Goal: Task Accomplishment & Management: Manage account settings

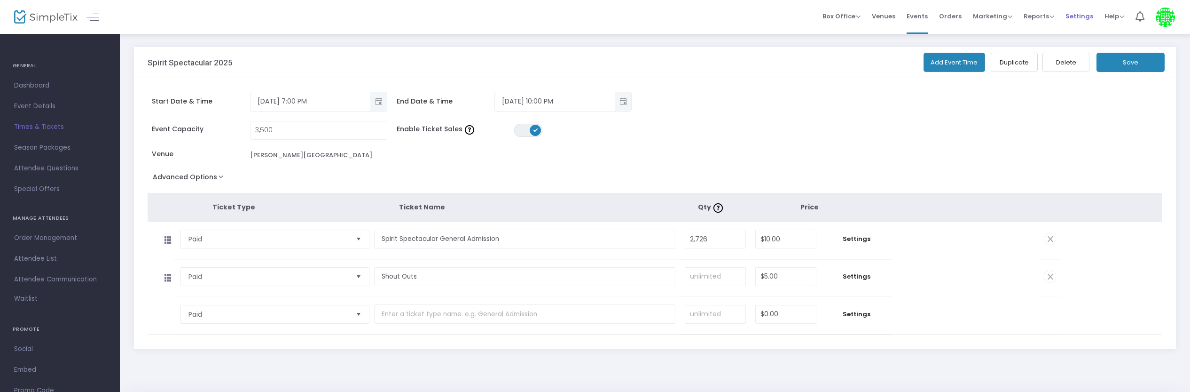
click at [1084, 17] on span "Settings" at bounding box center [1080, 16] width 28 height 24
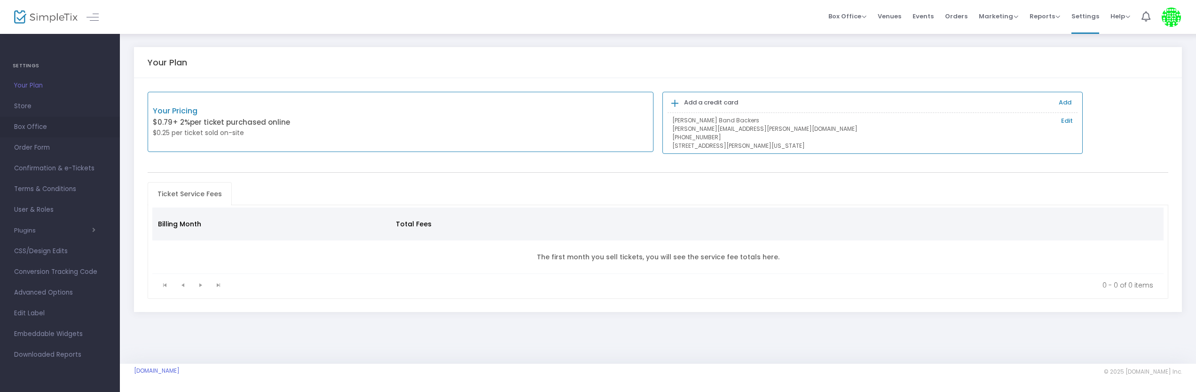
click at [29, 121] on span "Box Office" at bounding box center [60, 127] width 92 height 12
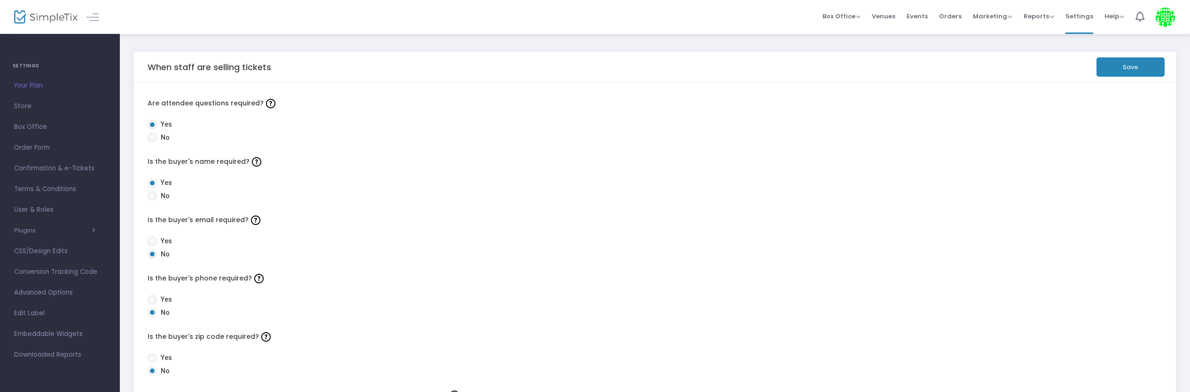
click at [153, 139] on span at bounding box center [152, 137] width 9 height 9
click at [152, 142] on input "No" at bounding box center [152, 142] width 0 height 0
radio input "true"
click at [151, 198] on span at bounding box center [152, 195] width 9 height 9
click at [152, 200] on input "No" at bounding box center [152, 200] width 0 height 0
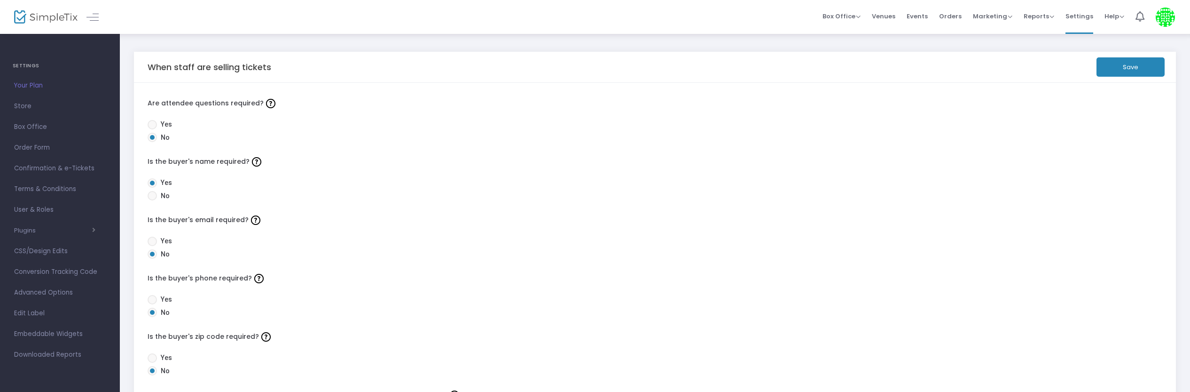
radio input "true"
click at [1123, 62] on button "Save" at bounding box center [1131, 66] width 68 height 19
click at [29, 105] on span "Store" at bounding box center [60, 106] width 92 height 12
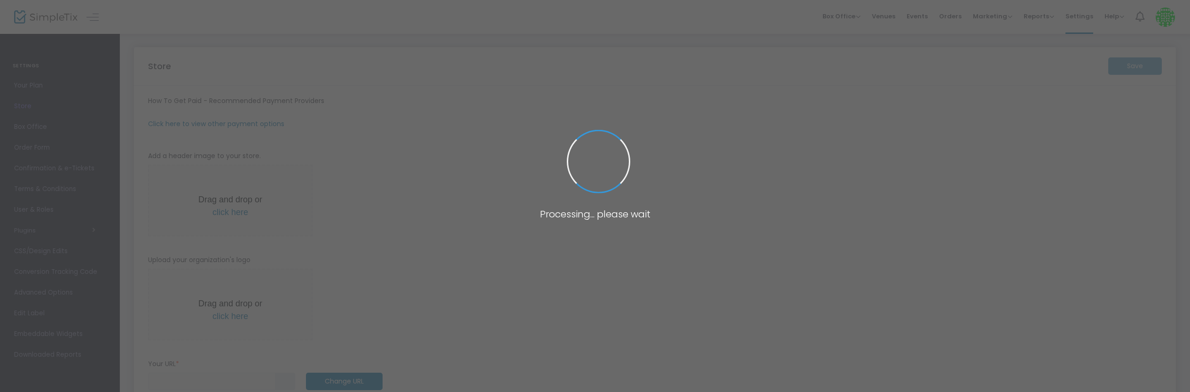
type input "[URL]"
radio input "true"
radio input "false"
radio input "true"
type input "[PERSON_NAME] High School Band Backers"
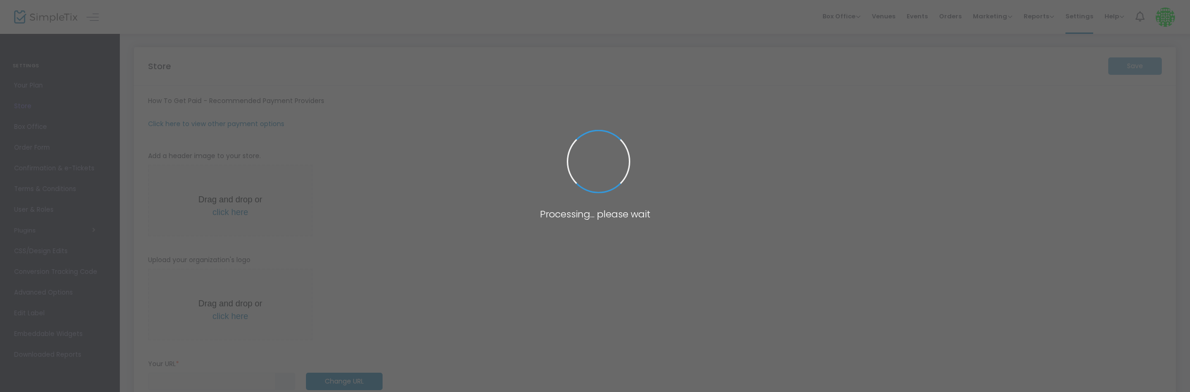
type input "[PHONE_NUMBER]"
type input "[EMAIL_ADDRESS][DOMAIN_NAME]"
type input "[DOMAIN_NAME][URL]"
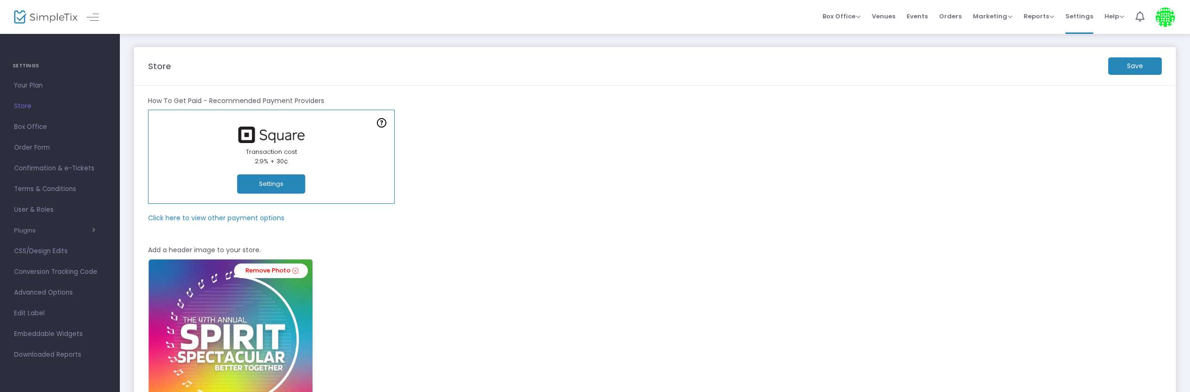
click at [258, 185] on button "Settings" at bounding box center [271, 183] width 68 height 19
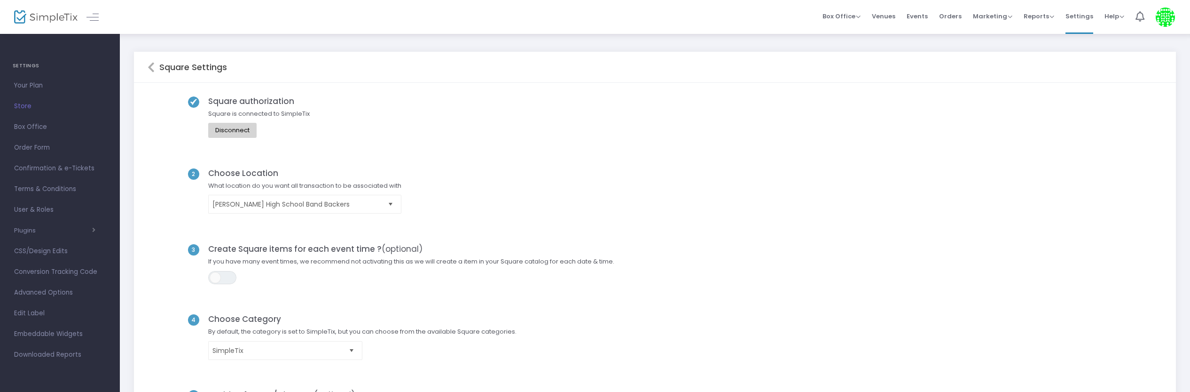
scroll to position [108, 0]
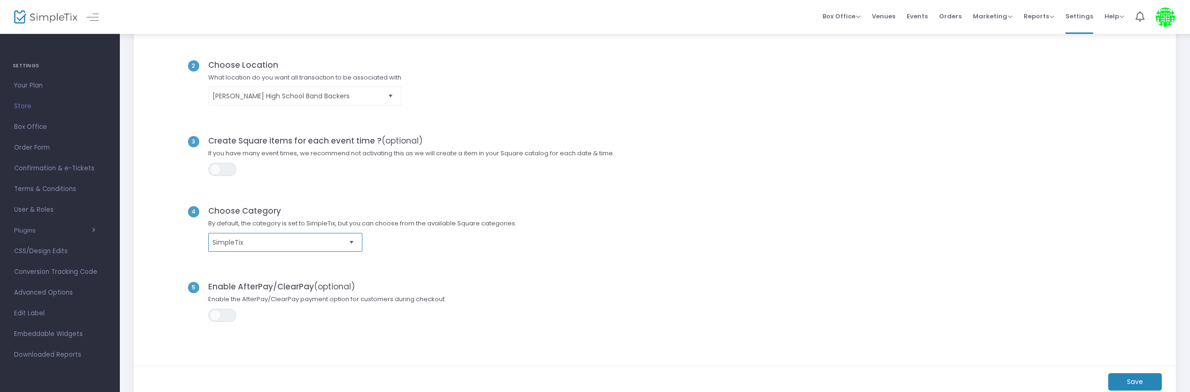
click at [279, 244] on span "SimpleTix" at bounding box center [279, 241] width 133 height 9
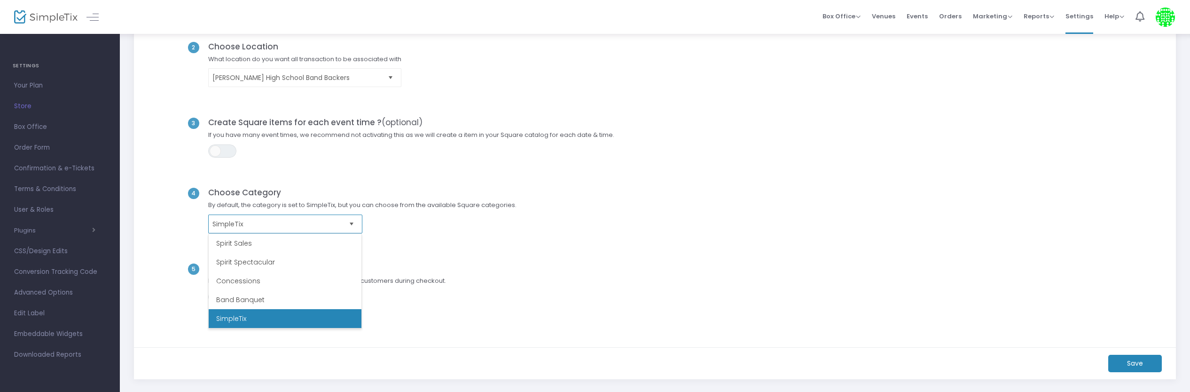
scroll to position [179, 0]
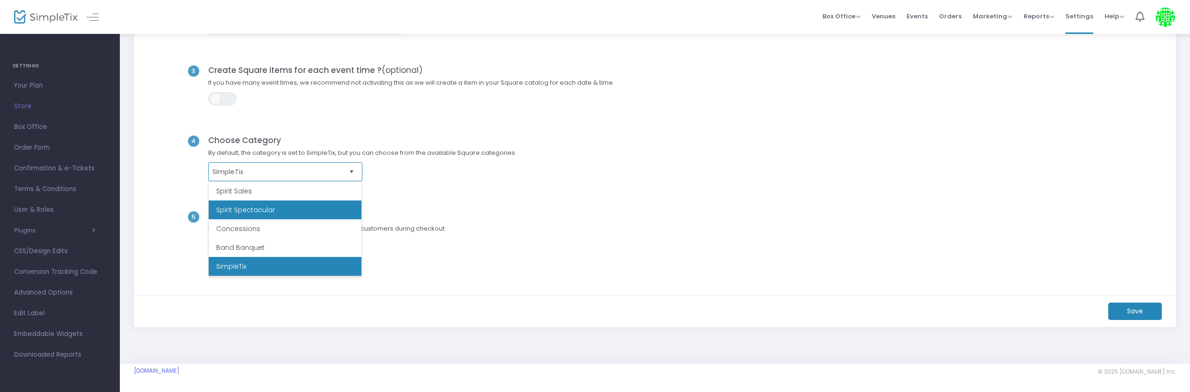
click at [290, 211] on li "Spirit Spectacular" at bounding box center [285, 209] width 153 height 19
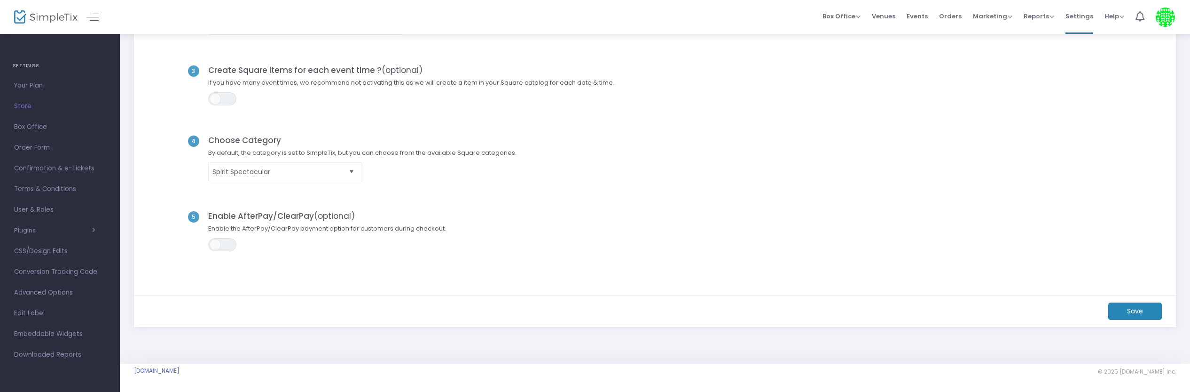
click at [1147, 314] on m-button "Save" at bounding box center [1136, 310] width 54 height 17
click at [1134, 311] on m-button "Save" at bounding box center [1136, 310] width 54 height 17
click at [33, 127] on span "Box Office" at bounding box center [60, 127] width 92 height 12
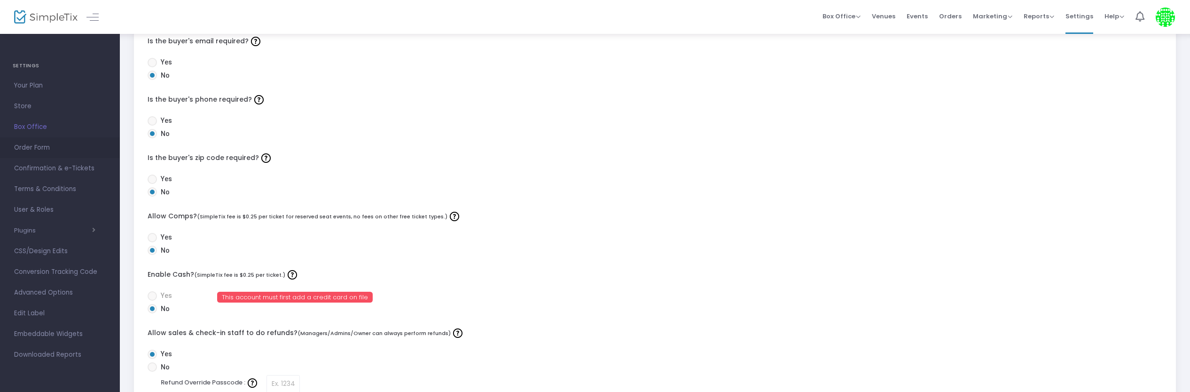
click at [39, 148] on span "Order Form" at bounding box center [60, 148] width 92 height 12
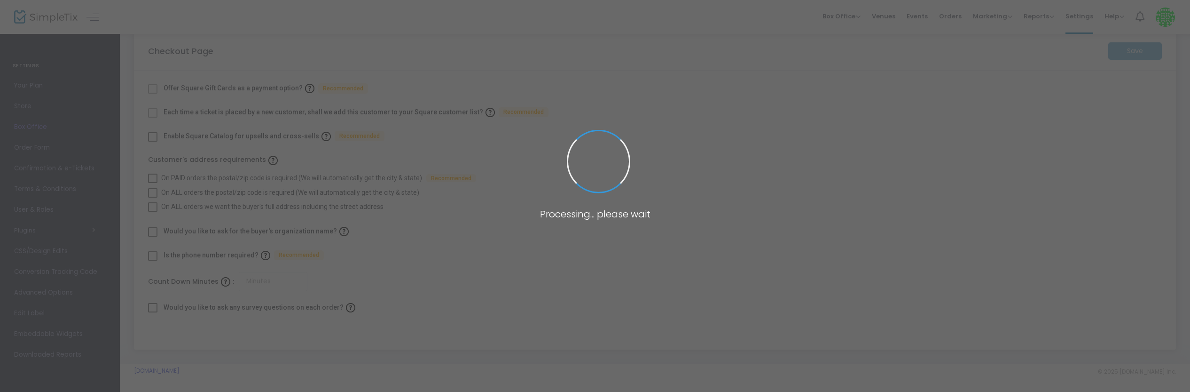
checkbox input "true"
type input "45"
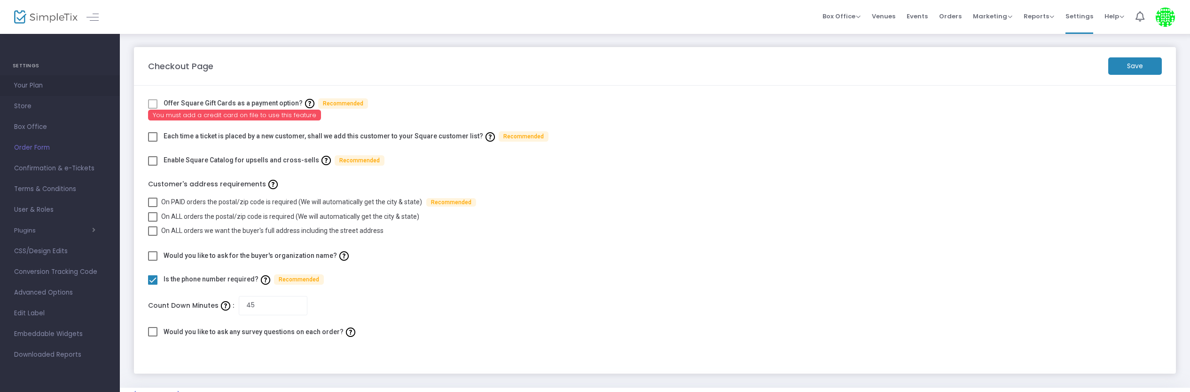
click at [30, 87] on span "Your Plan" at bounding box center [60, 85] width 92 height 12
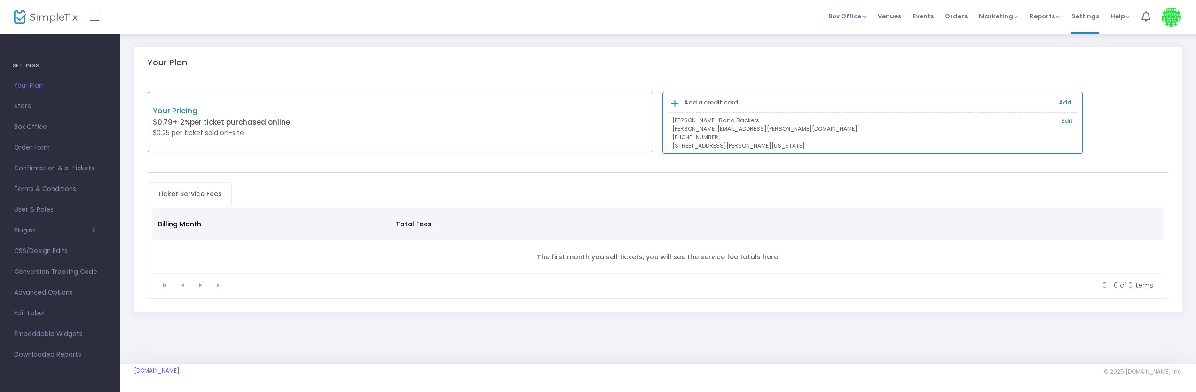
click at [861, 17] on span "Box Office" at bounding box center [847, 16] width 38 height 9
click at [861, 31] on li "Sell Tickets" at bounding box center [861, 32] width 67 height 18
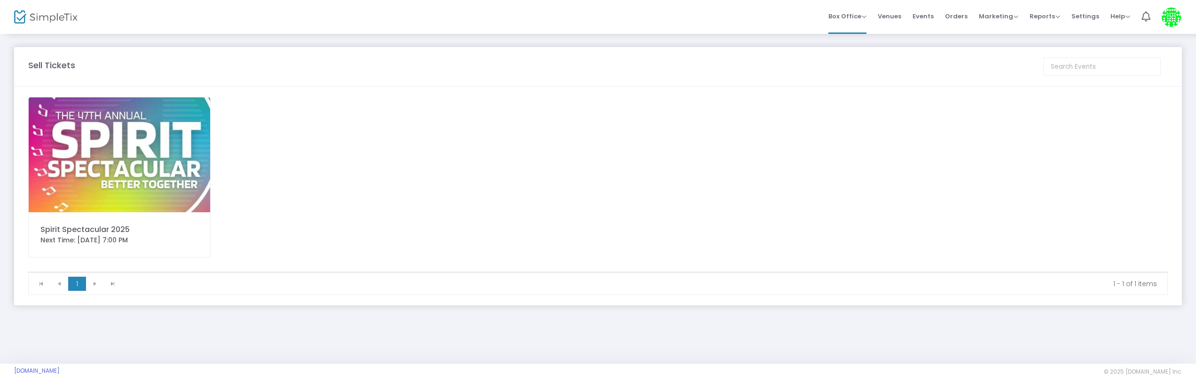
click at [147, 149] on img at bounding box center [119, 154] width 181 height 115
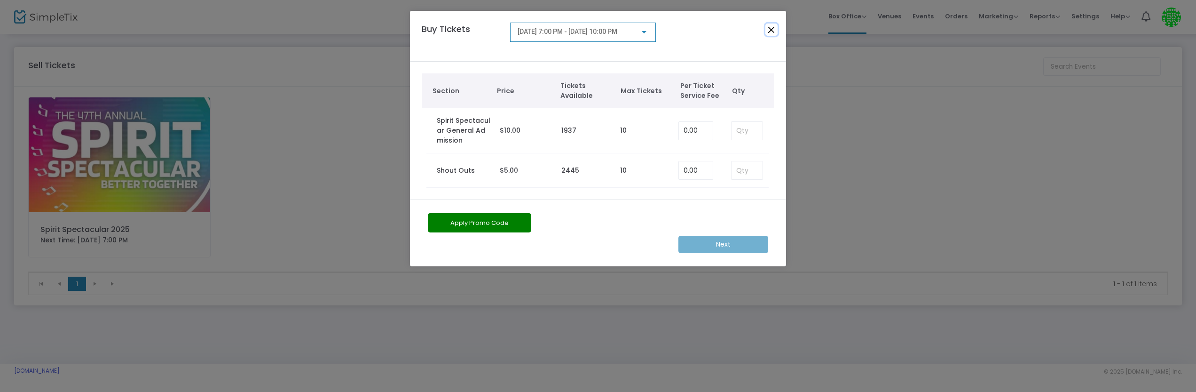
click at [773, 29] on button "Close" at bounding box center [771, 30] width 12 height 12
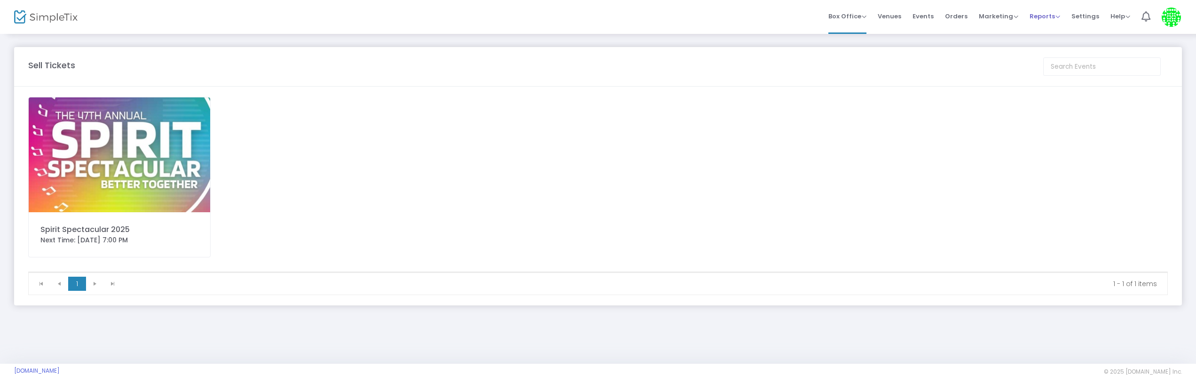
click at [1053, 16] on span "Reports" at bounding box center [1045, 16] width 31 height 9
click at [1056, 52] on li "Sales Reports" at bounding box center [1060, 50] width 61 height 18
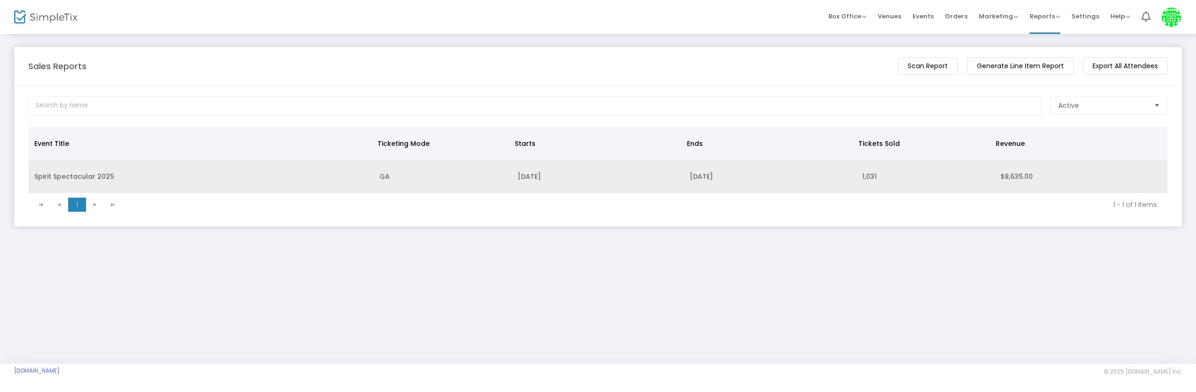
click at [63, 175] on td "Spirit Spectacular 2025" at bounding box center [201, 176] width 345 height 33
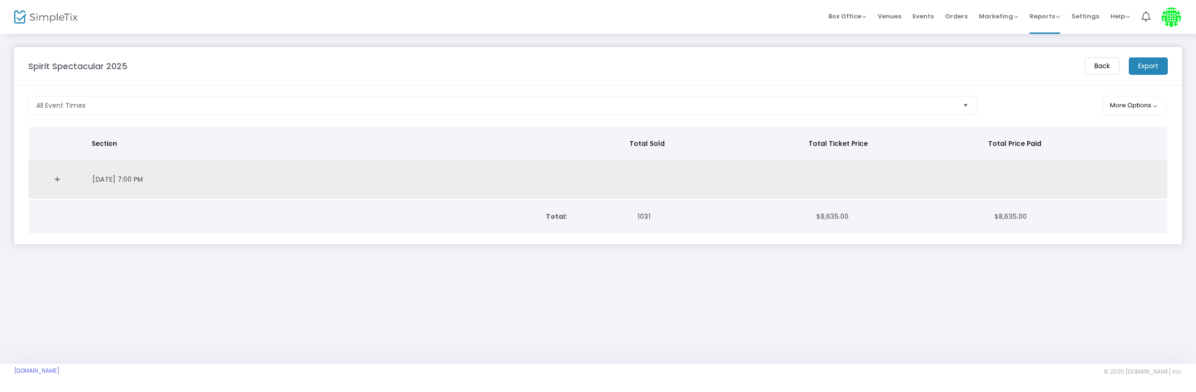
click at [57, 181] on link "Expand Details" at bounding box center [57, 179] width 47 height 15
